Goal: Task Accomplishment & Management: Complete application form

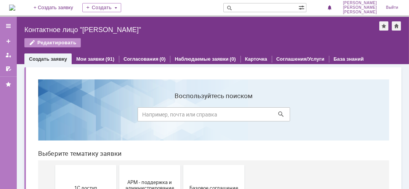
click at [163, 113] on input at bounding box center [213, 114] width 152 height 14
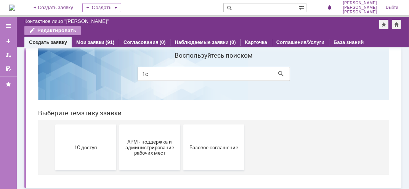
scroll to position [24, 0]
type input "1с"
click at [85, 153] on button "1С доступ" at bounding box center [85, 147] width 61 height 46
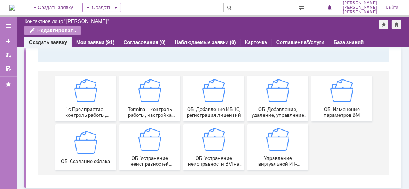
scroll to position [74, 0]
click at [86, 106] on span "1c Предприятие - контроль работы, настройка создание новых записей сервера 1с п…" at bounding box center [85, 111] width 56 height 11
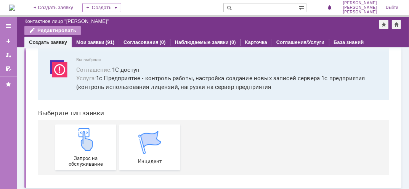
scroll to position [2, 0]
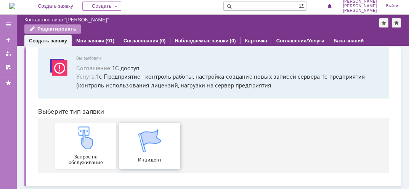
click at [150, 155] on div "Инцидент" at bounding box center [149, 145] width 56 height 33
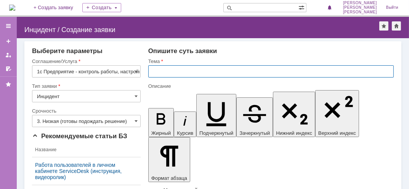
click at [169, 72] on input "text" at bounding box center [270, 71] width 245 height 12
type input "1с"
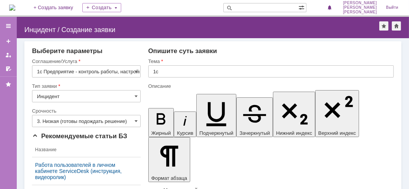
click at [134, 120] on span at bounding box center [135, 121] width 3 height 6
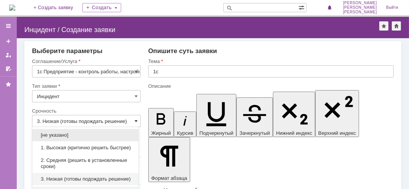
scroll to position [11, 0]
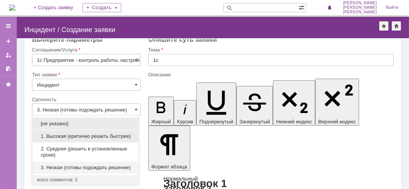
click at [79, 134] on span "1. Высокая (критично решить быстрее)" at bounding box center [85, 136] width 97 height 6
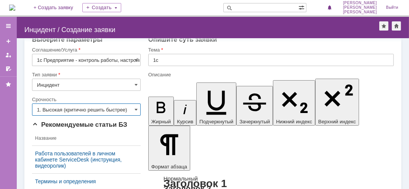
type input "1. Высокая (критично решить быстрее)"
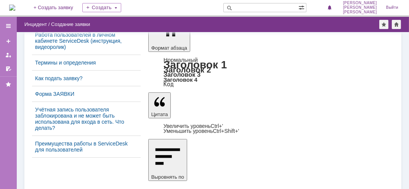
scroll to position [123, 0]
